Goal: Task Accomplishment & Management: Manage account settings

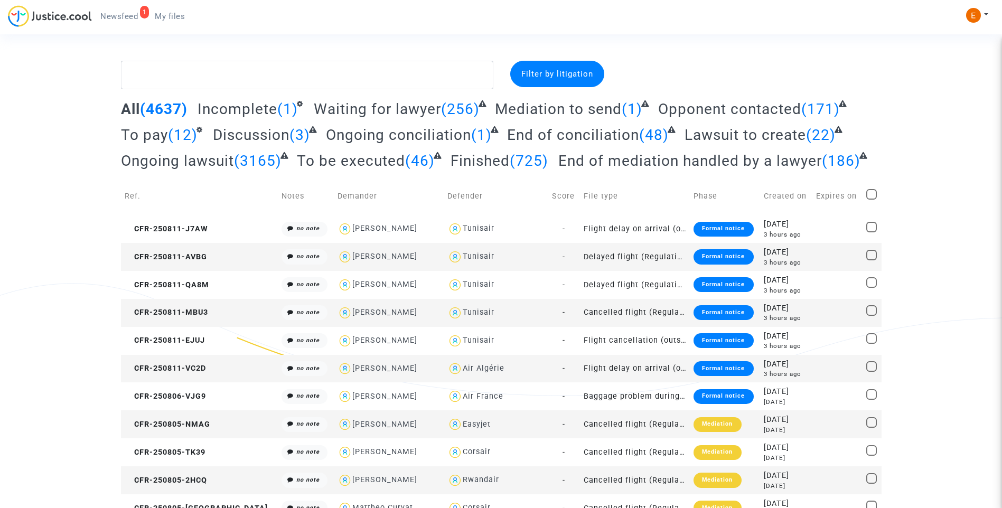
drag, startPoint x: 116, startPoint y: 9, endPoint x: 388, endPoint y: 94, distance: 285.1
click at [116, 9] on link "1 Newsfeed" at bounding box center [119, 16] width 54 height 16
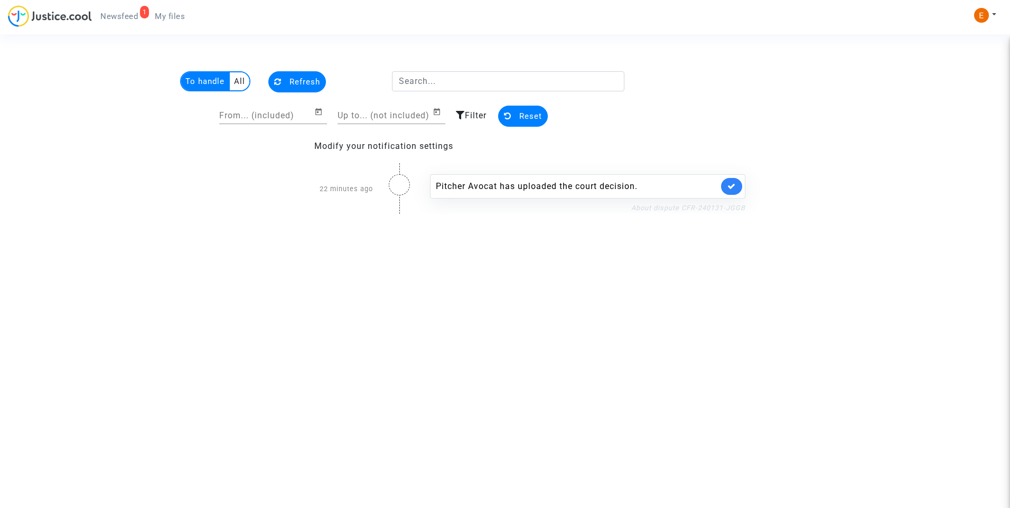
click at [681, 210] on link "About dispute CFR-240131-JGGB" at bounding box center [688, 208] width 114 height 8
click at [733, 186] on icon at bounding box center [731, 186] width 8 height 8
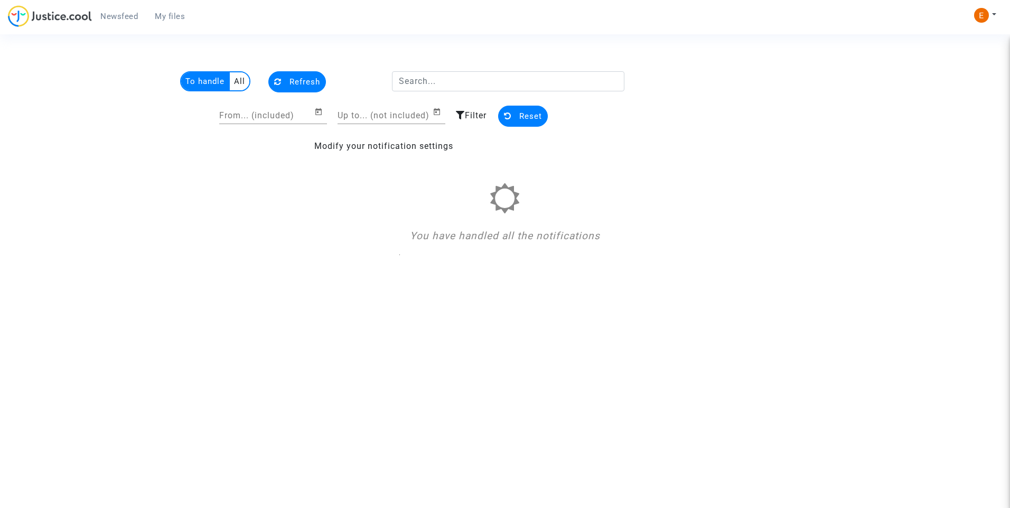
click at [178, 22] on link "My files" at bounding box center [169, 16] width 47 height 16
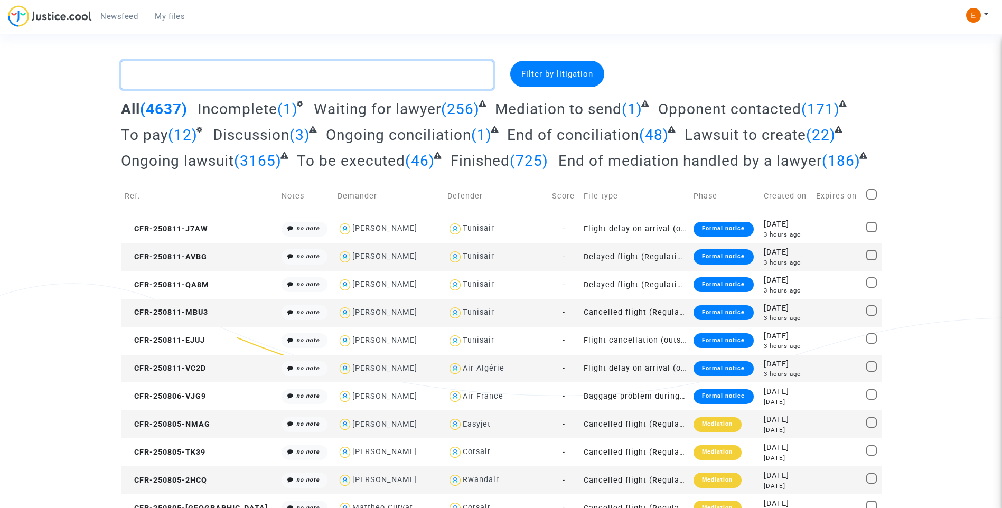
paste textarea "Benantar"
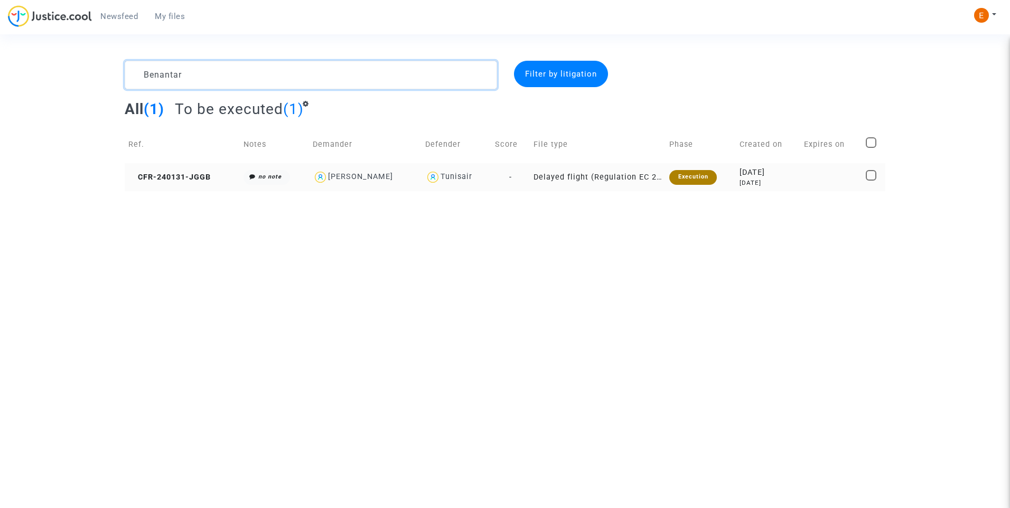
type textarea "Benantar"
click at [706, 181] on div "Execution" at bounding box center [692, 177] width 47 height 15
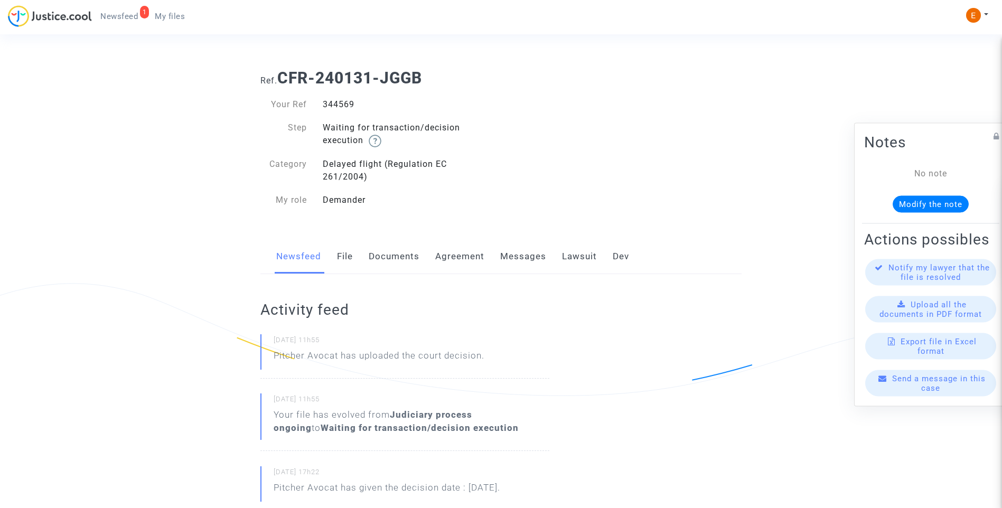
click at [354, 105] on div "344569" at bounding box center [408, 104] width 186 height 13
click at [351, 105] on div "344569" at bounding box center [408, 104] width 186 height 13
copy div "344569"
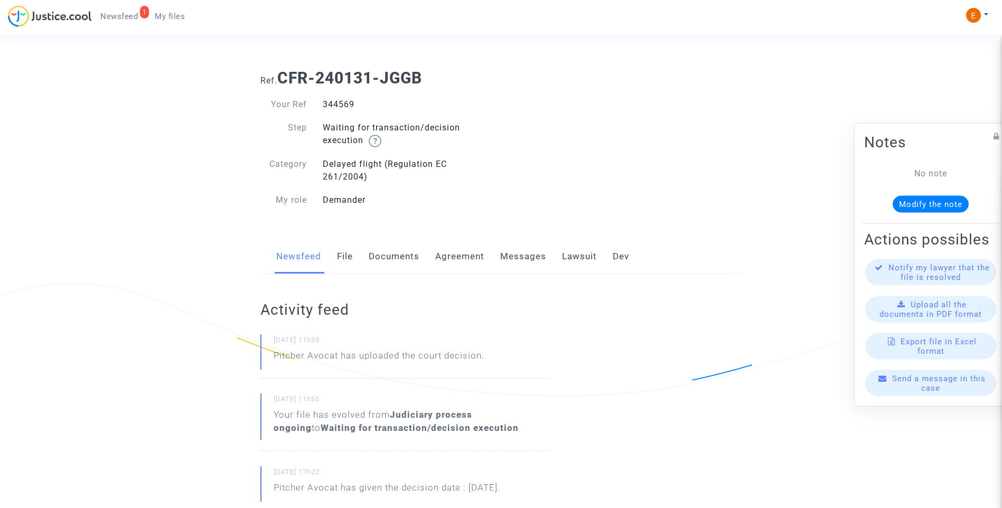
click at [573, 257] on link "Lawsuit" at bounding box center [579, 256] width 35 height 35
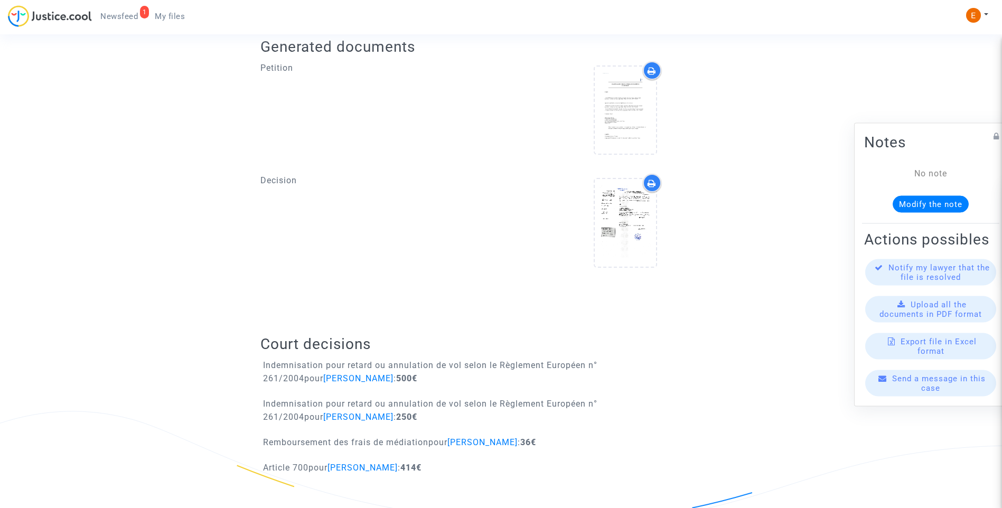
scroll to position [430, 0]
click at [631, 212] on icon at bounding box center [625, 223] width 34 height 34
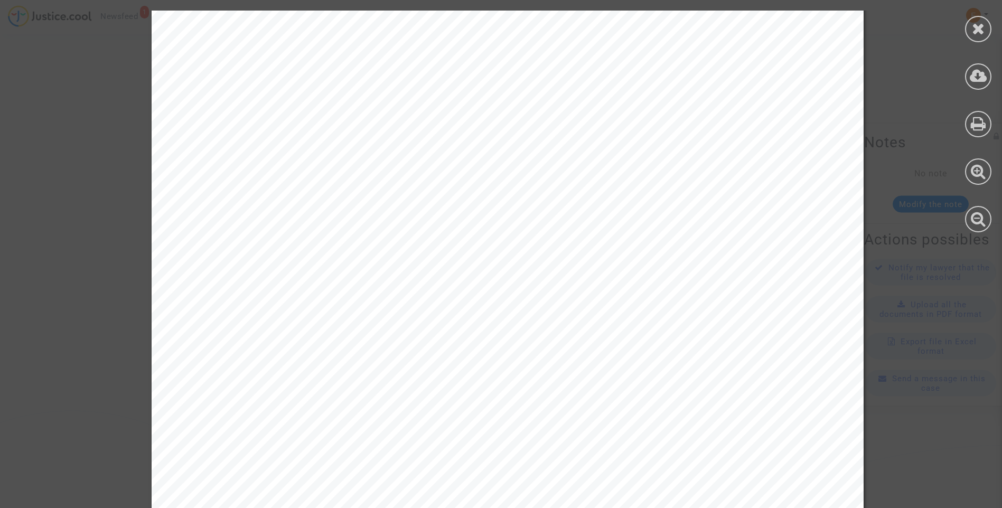
scroll to position [3117, 0]
click at [977, 78] on icon at bounding box center [978, 76] width 17 height 16
click at [972, 26] on icon at bounding box center [978, 29] width 13 height 16
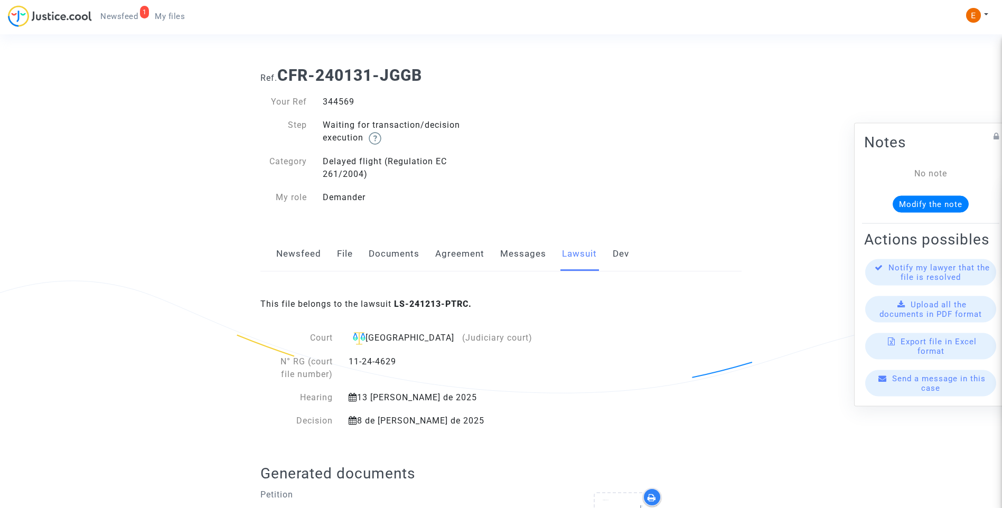
scroll to position [0, 0]
